Goal: Information Seeking & Learning: Find specific page/section

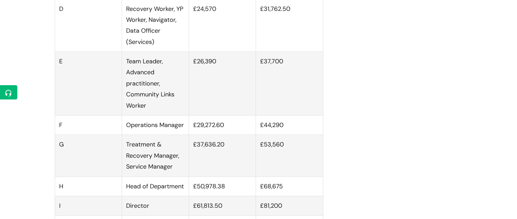
scroll to position [576, 0]
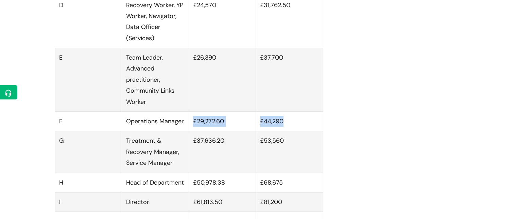
drag, startPoint x: 288, startPoint y: 129, endPoint x: 193, endPoint y: 128, distance: 94.9
click at [193, 128] on tr "F Operations Manager £29,272.60 £44,290" at bounding box center [189, 121] width 268 height 19
copy tr "£29,272.60 £44,290"
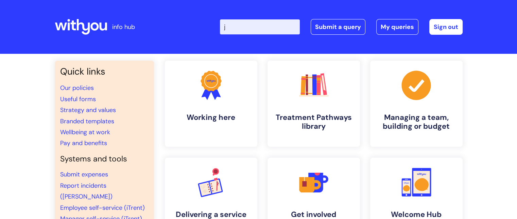
click at [261, 26] on input "j" at bounding box center [260, 26] width 80 height 15
type input "job descriptions"
click button "Search" at bounding box center [0, 0] width 0 height 0
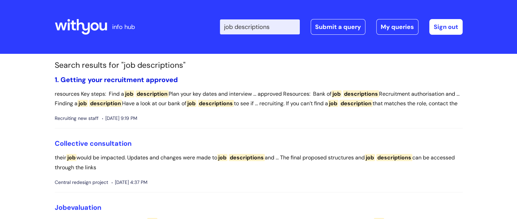
click at [135, 82] on link "1. Getting your recruitment approved" at bounding box center [116, 79] width 123 height 9
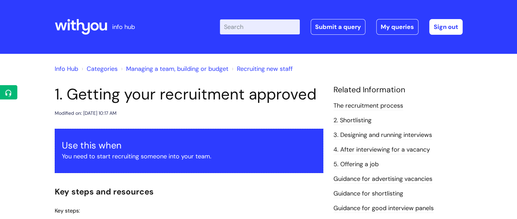
scroll to position [149, 0]
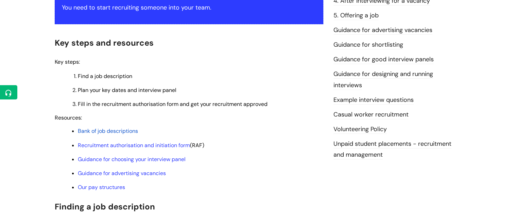
click at [124, 138] on ul "Bank of job descriptions Recruitment authorisation and initiation form (RAF) Gu…" at bounding box center [193, 158] width 262 height 64
click at [116, 134] on span "Bank of job descriptions" at bounding box center [108, 130] width 60 height 7
